Goal: Navigation & Orientation: Find specific page/section

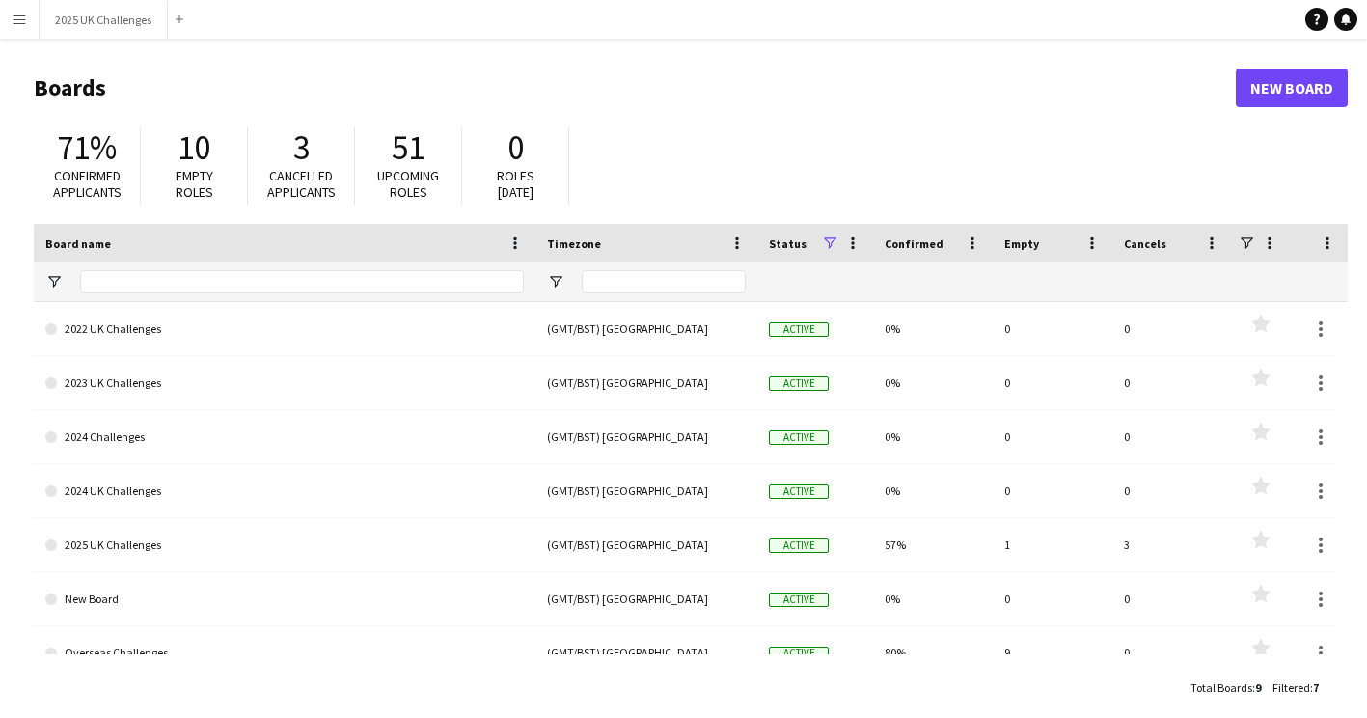
click at [16, 25] on app-icon "Menu" at bounding box center [19, 19] width 15 height 15
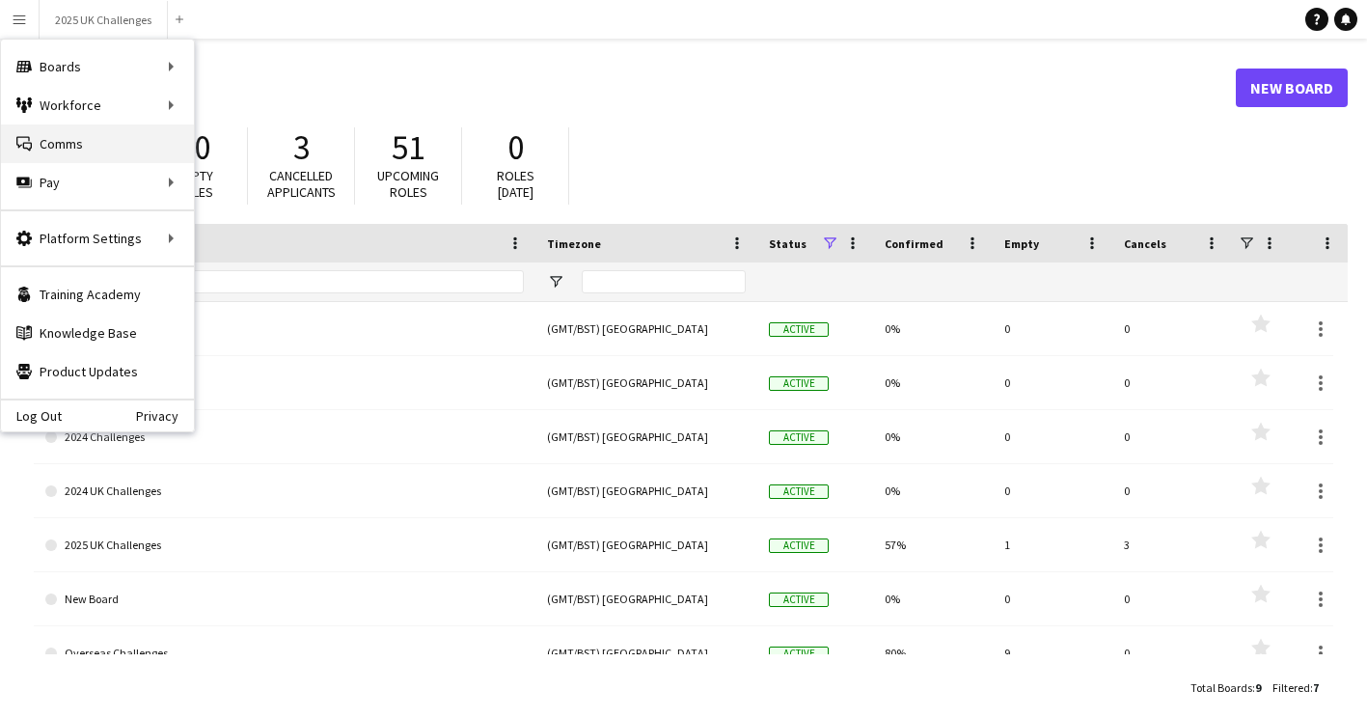
click at [65, 143] on link "Comms Comms" at bounding box center [97, 143] width 193 height 39
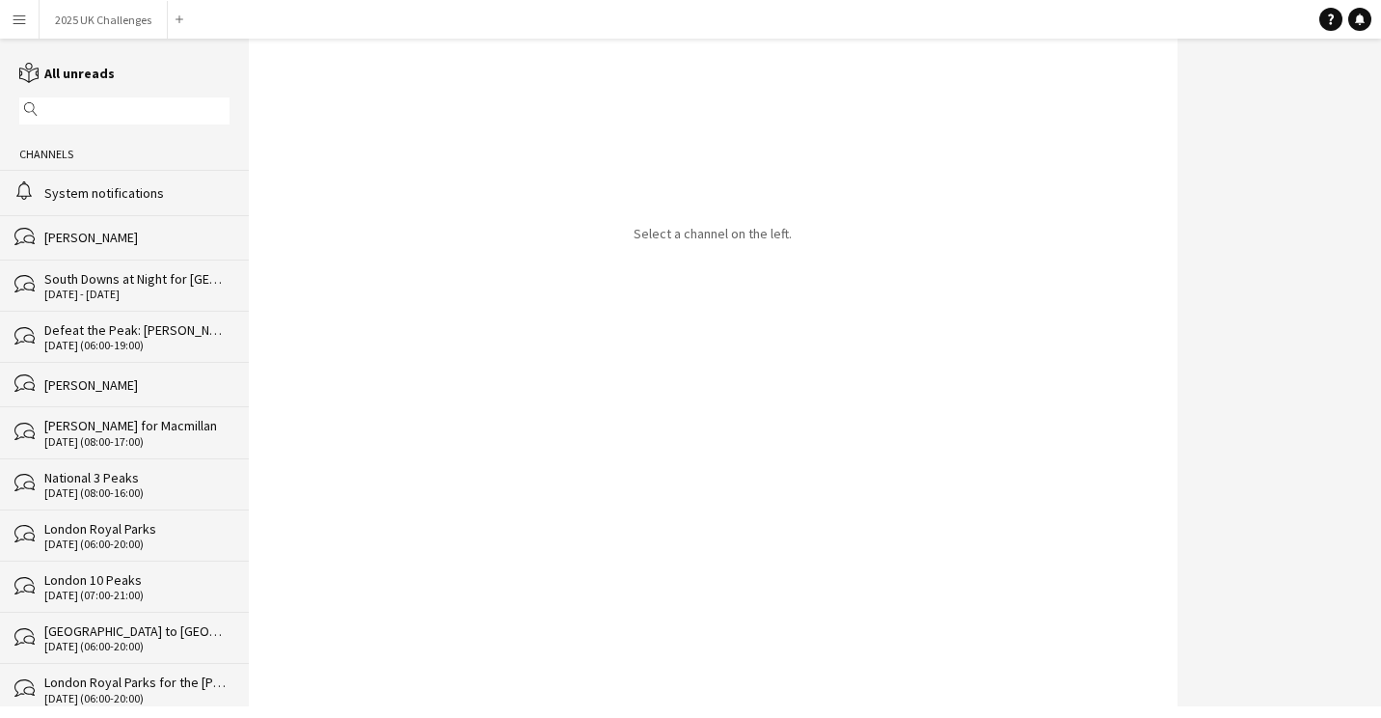
click at [105, 203] on div "alarm System notifications" at bounding box center [124, 192] width 249 height 44
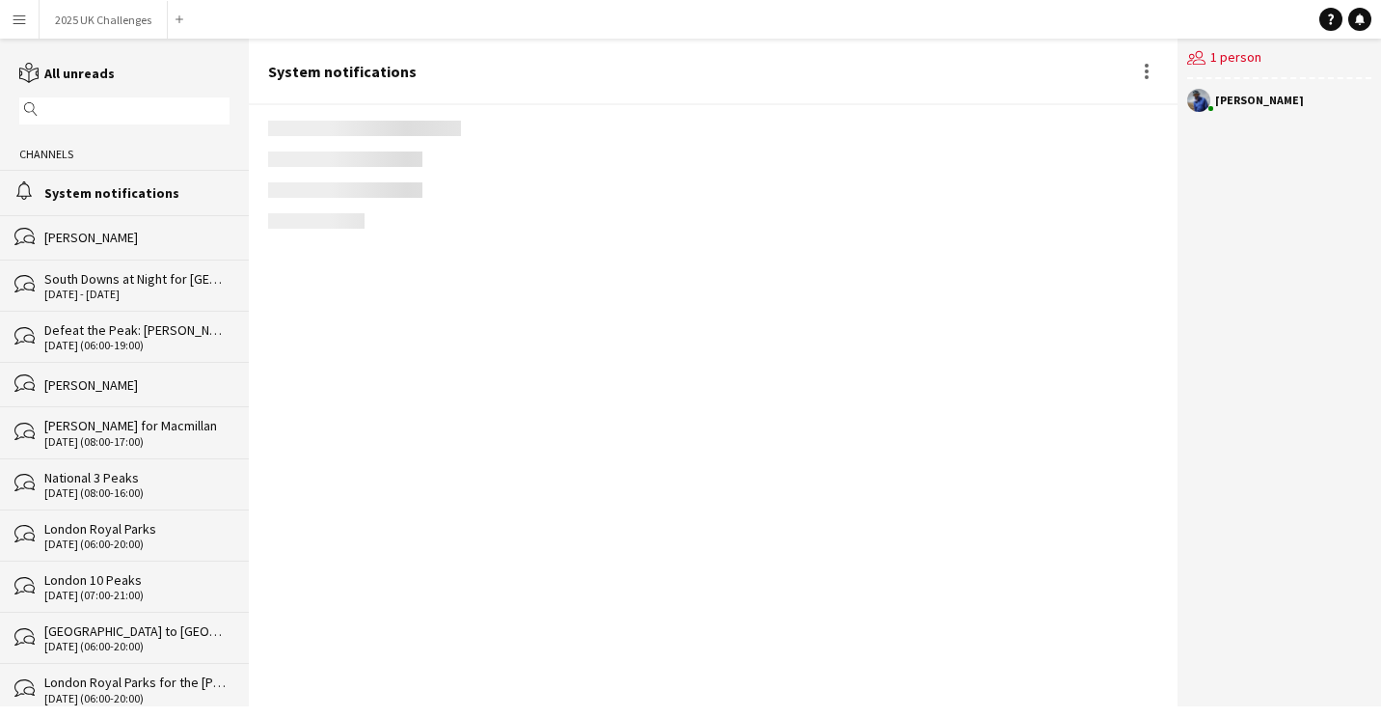
scroll to position [2828, 0]
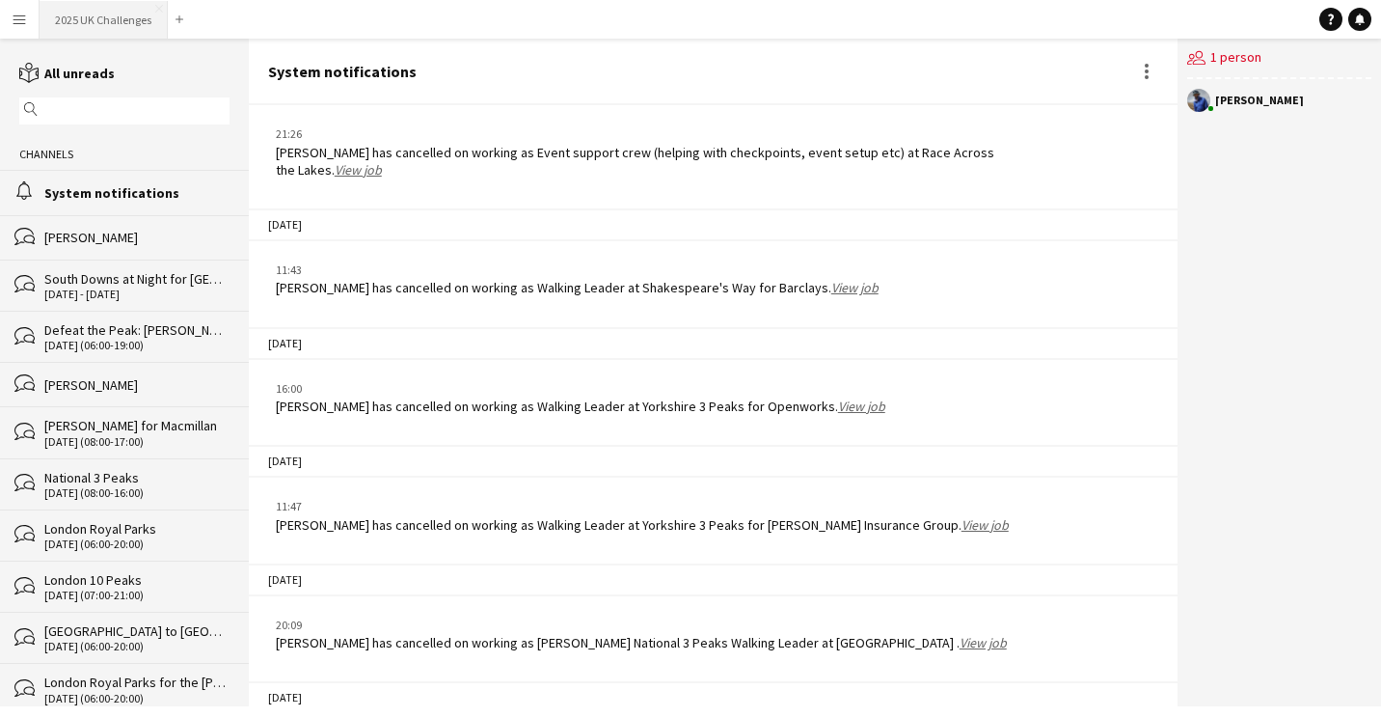
click at [86, 21] on button "2025 UK Challenges Close" at bounding box center [104, 20] width 128 height 38
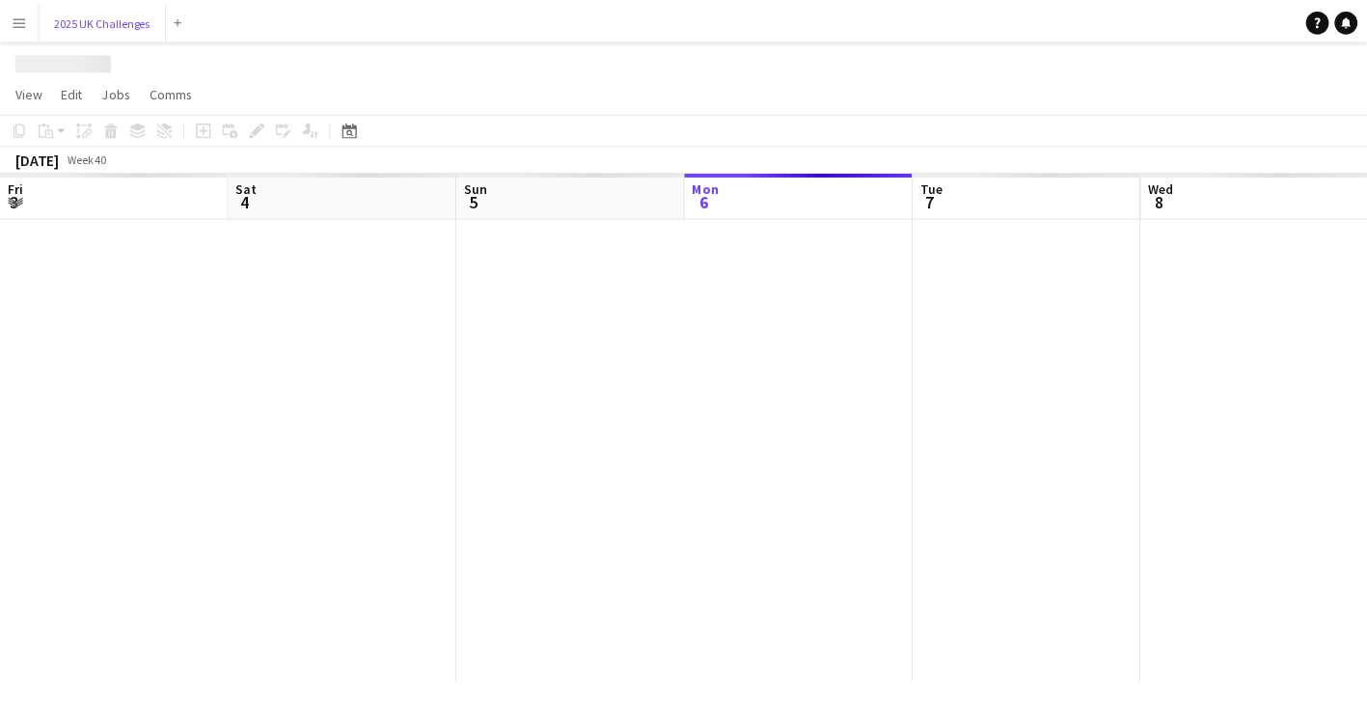
scroll to position [0, 461]
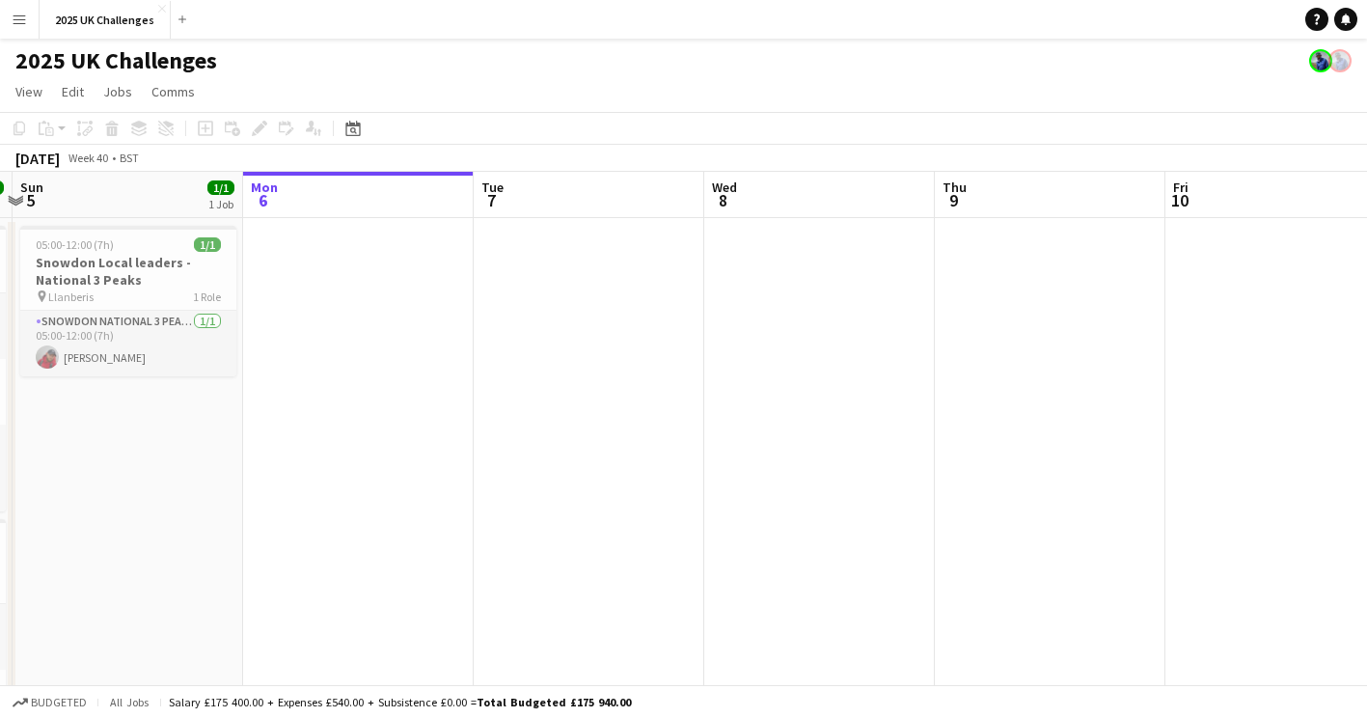
drag, startPoint x: 331, startPoint y: 361, endPoint x: 417, endPoint y: 393, distance: 91.6
click at [328, 408] on app-calendar-viewport "Thu 2 Fri 3 5/5 1 Job Sat 4 28/28 3 Jobs Sun 5 1/1 1 Job Mon 6 Tue 7 Wed 8 Thu …" at bounding box center [683, 698] width 1367 height 1053
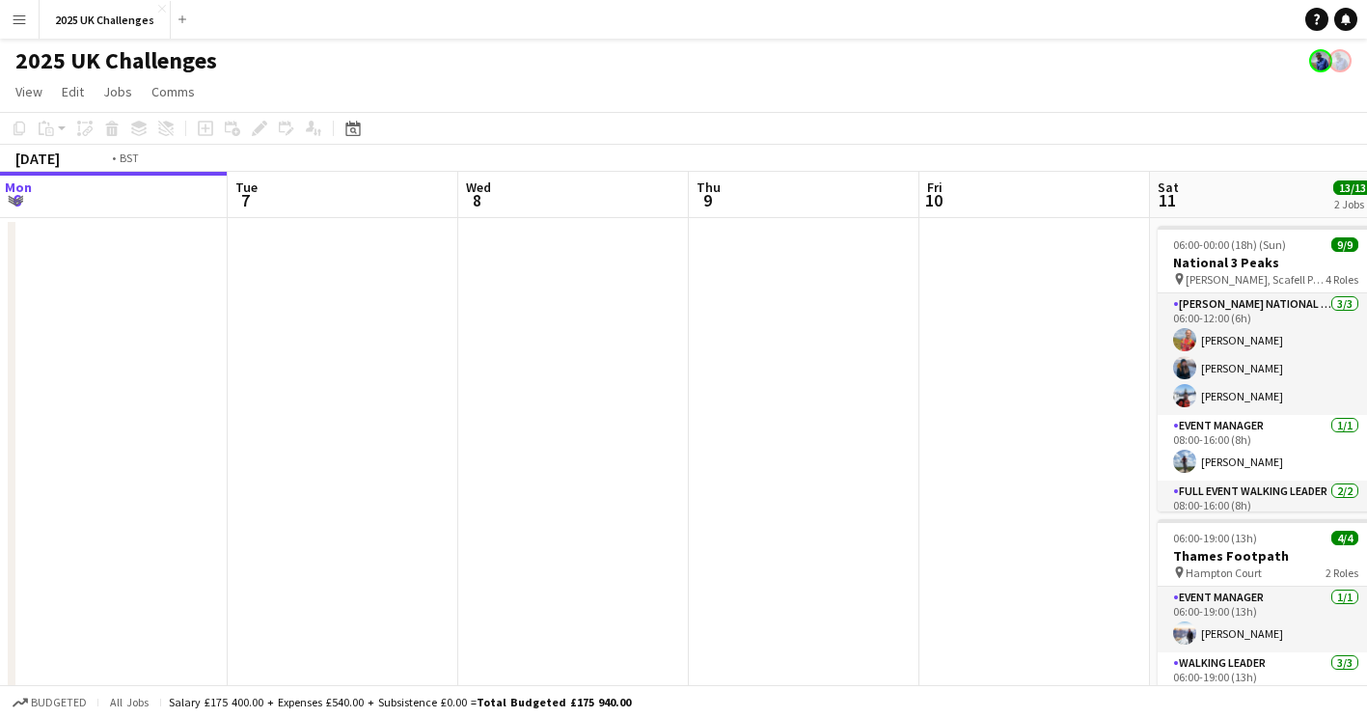
drag, startPoint x: 709, startPoint y: 417, endPoint x: 66, endPoint y: 374, distance: 644.8
click at [54, 374] on app-calendar-viewport "Fri 3 5/5 1 Job Sat 4 28/28 3 Jobs Sun 5 1/1 1 Job Mon 6 Tue 7 Wed 8 Thu 9 Fri …" at bounding box center [683, 698] width 1367 height 1053
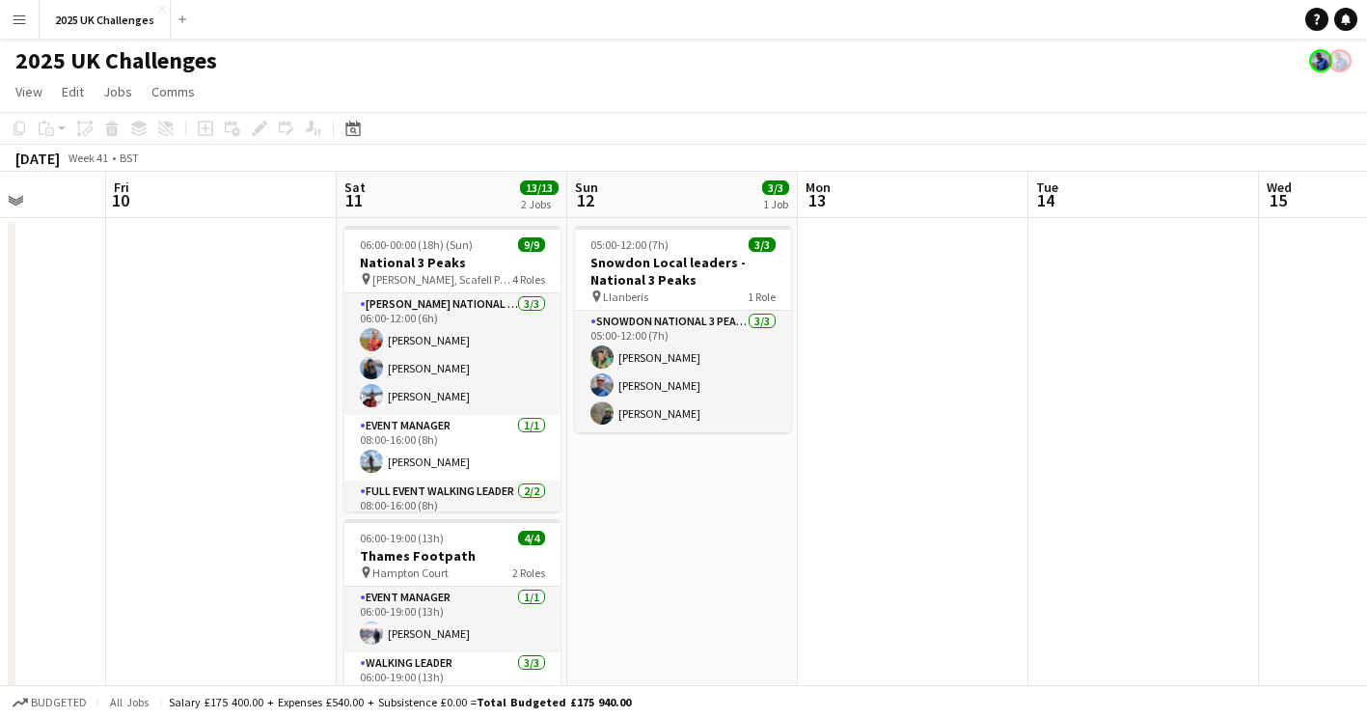
drag, startPoint x: 43, startPoint y: 374, endPoint x: 90, endPoint y: 371, distance: 46.4
click at [55, 371] on app-calendar-viewport "Tue 7 Wed 8 Thu 9 Fri 10 Sat 11 13/13 2 Jobs Sun 12 3/3 1 Job Mon 13 Tue 14 Wed…" at bounding box center [683, 698] width 1367 height 1053
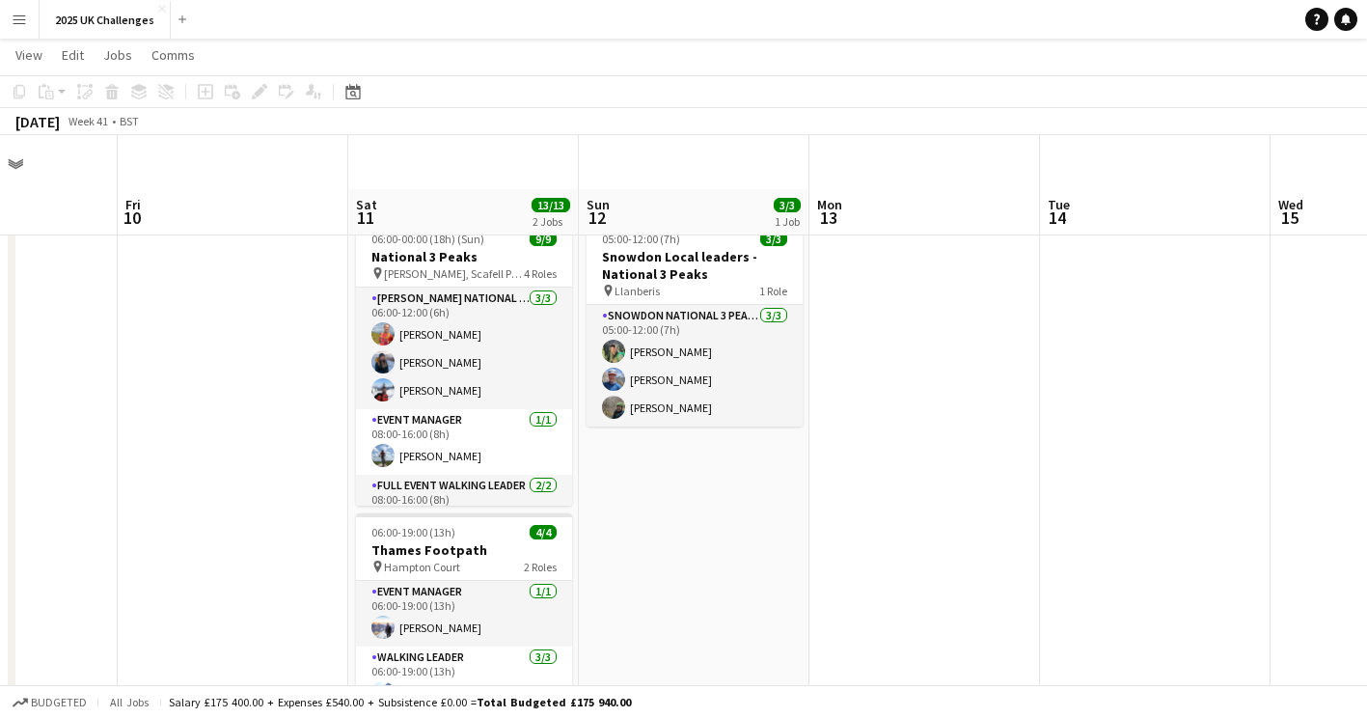
scroll to position [0, 0]
